Goal: Information Seeking & Learning: Learn about a topic

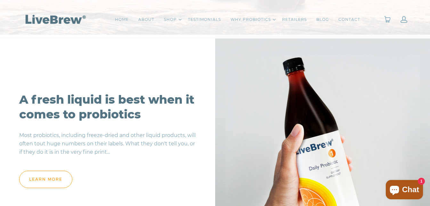
scroll to position [514, 0]
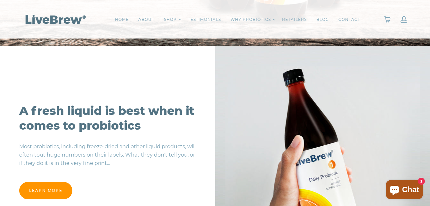
click at [54, 194] on link "learn more" at bounding box center [45, 190] width 53 height 17
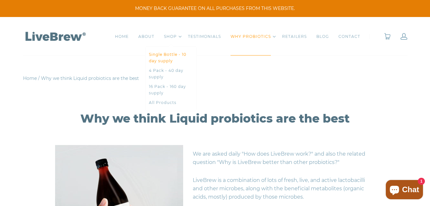
click at [166, 56] on link "Single Bottle - 10 day supply" at bounding box center [171, 57] width 44 height 13
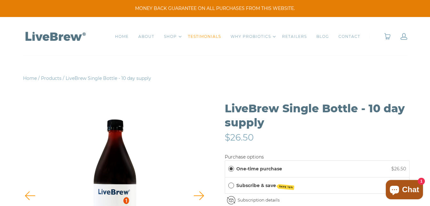
click at [205, 34] on link "TESTIMONIALS" at bounding box center [204, 36] width 33 height 6
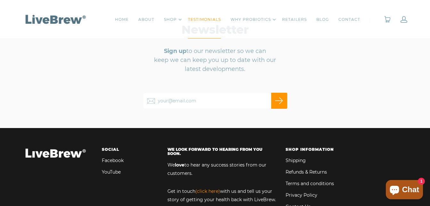
scroll to position [703, 0]
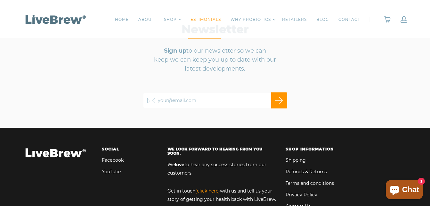
click at [113, 156] on link "Facebook" at bounding box center [113, 160] width 22 height 8
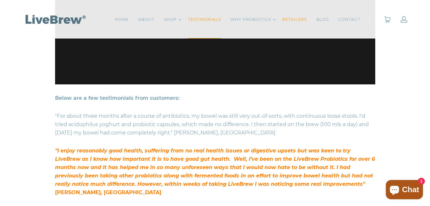
scroll to position [182, 0]
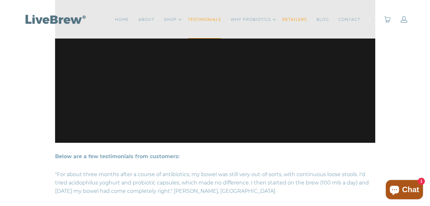
click at [296, 19] on link "RETAILERS" at bounding box center [294, 19] width 25 height 6
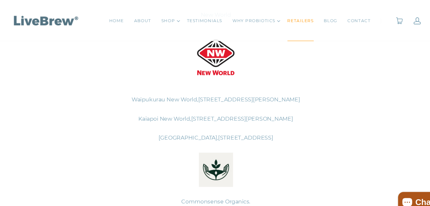
scroll to position [276, 0]
click at [348, 18] on link "CONTACT" at bounding box center [350, 19] width 22 height 6
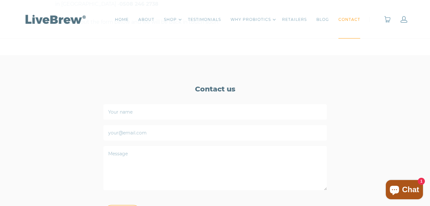
scroll to position [323, 0]
click at [243, 55] on link "Made in [GEOGRAPHIC_DATA]" at bounding box center [251, 60] width 44 height 13
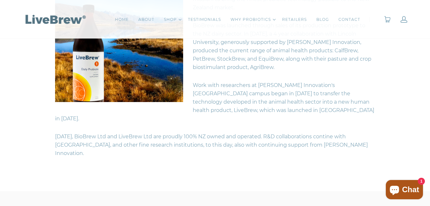
scroll to position [167, 0]
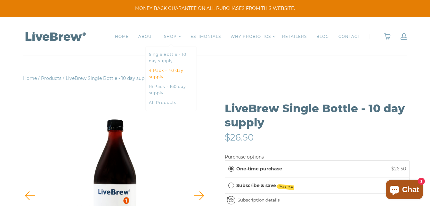
click at [162, 71] on link "4 Pack - 40 day supply" at bounding box center [171, 73] width 44 height 13
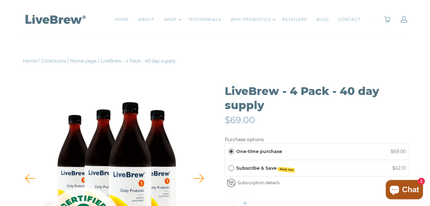
scroll to position [17, 0]
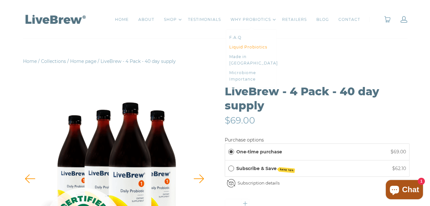
click at [249, 45] on link "Liquid Probiotics" at bounding box center [251, 47] width 44 height 6
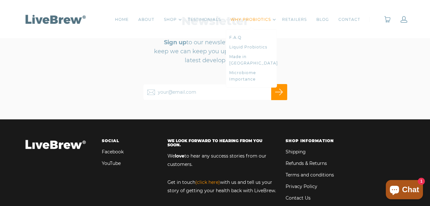
scroll to position [489, 0]
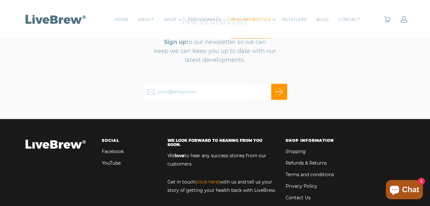
click at [115, 161] on link "YouTube" at bounding box center [111, 163] width 19 height 8
